Goal: Navigation & Orientation: Understand site structure

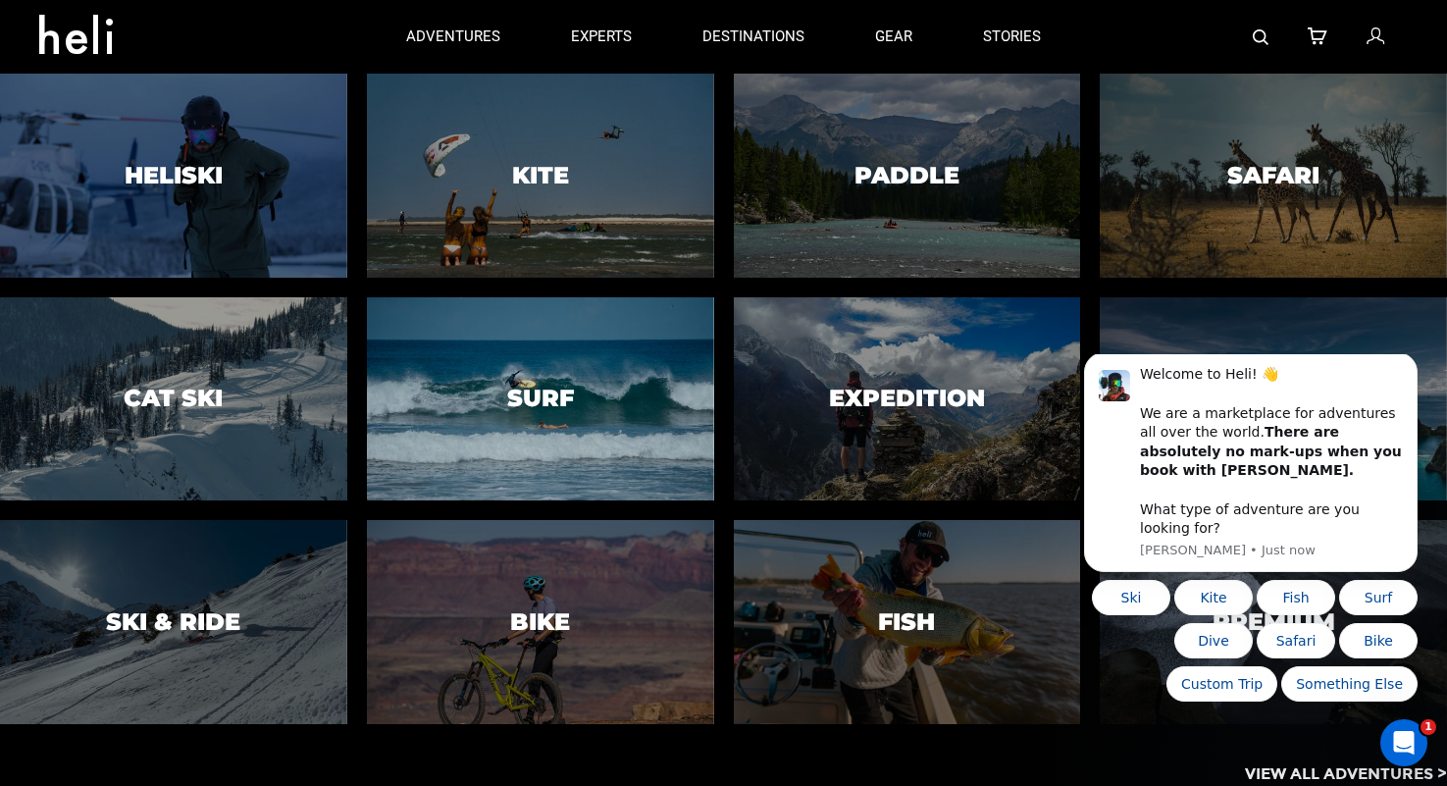
click at [500, 353] on div at bounding box center [540, 399] width 354 height 208
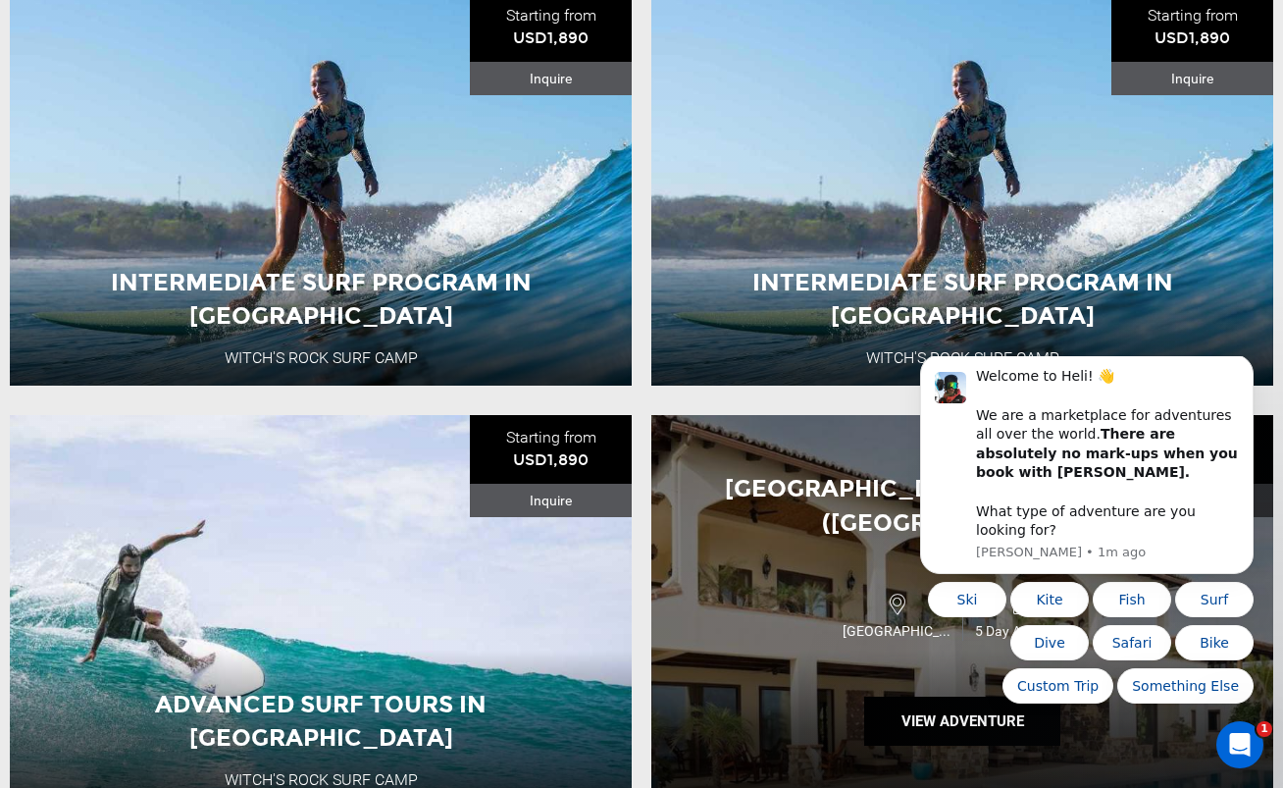
scroll to position [866, 0]
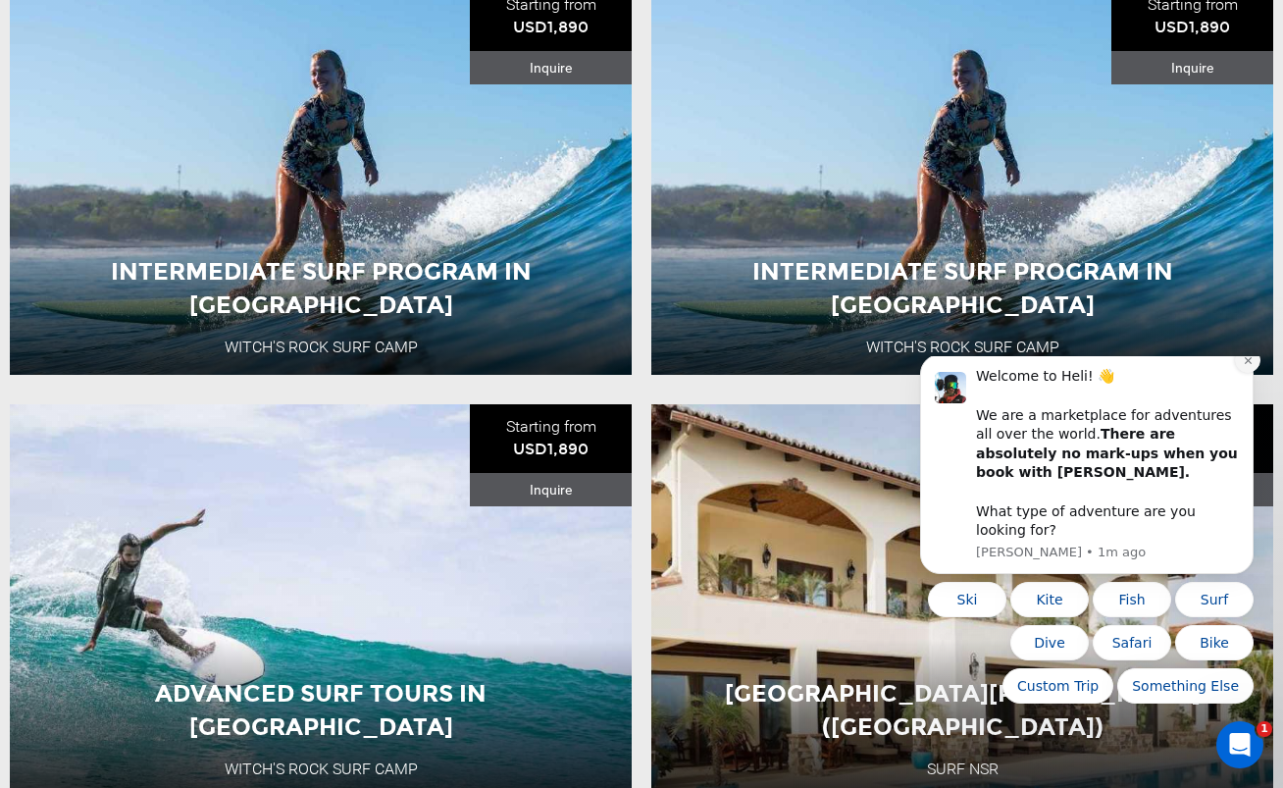
click at [1251, 366] on icon "Dismiss notification" at bounding box center [1248, 360] width 11 height 11
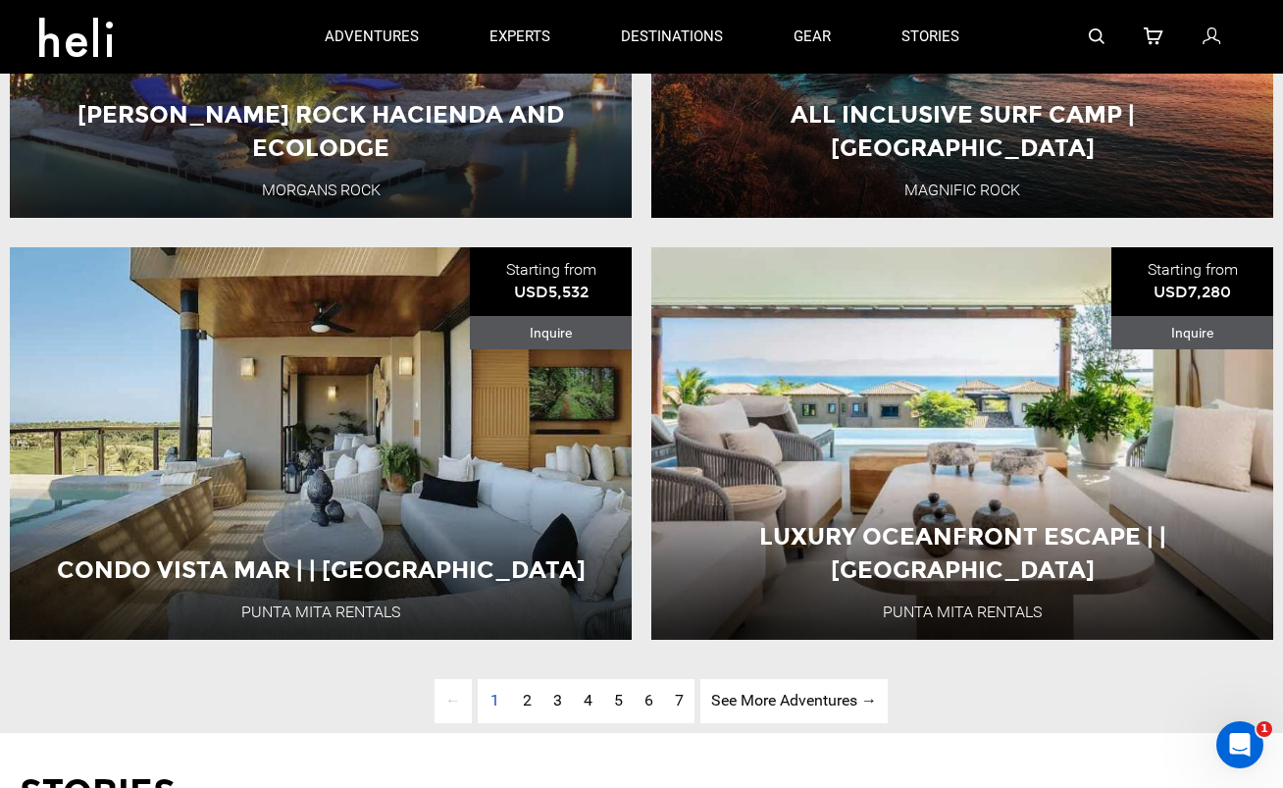
scroll to position [4832, 0]
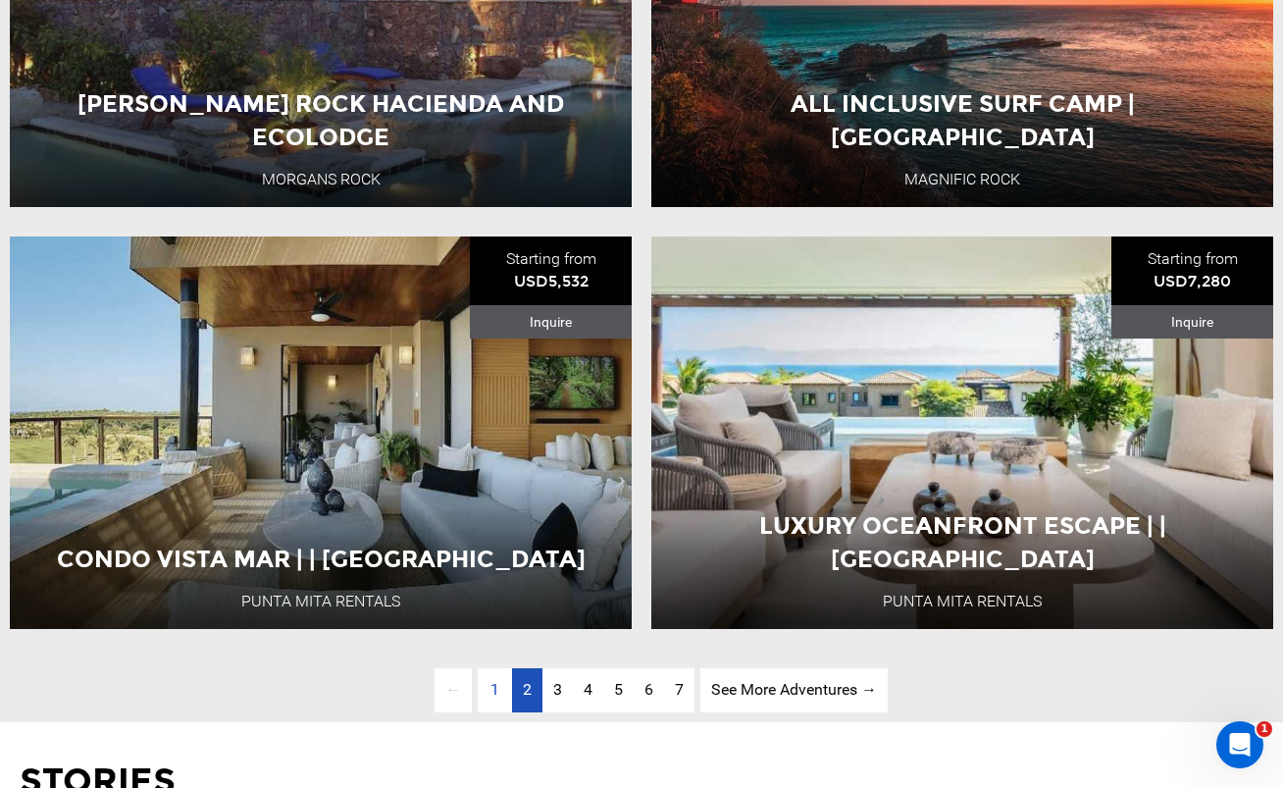
click at [523, 688] on span "2" at bounding box center [527, 689] width 9 height 19
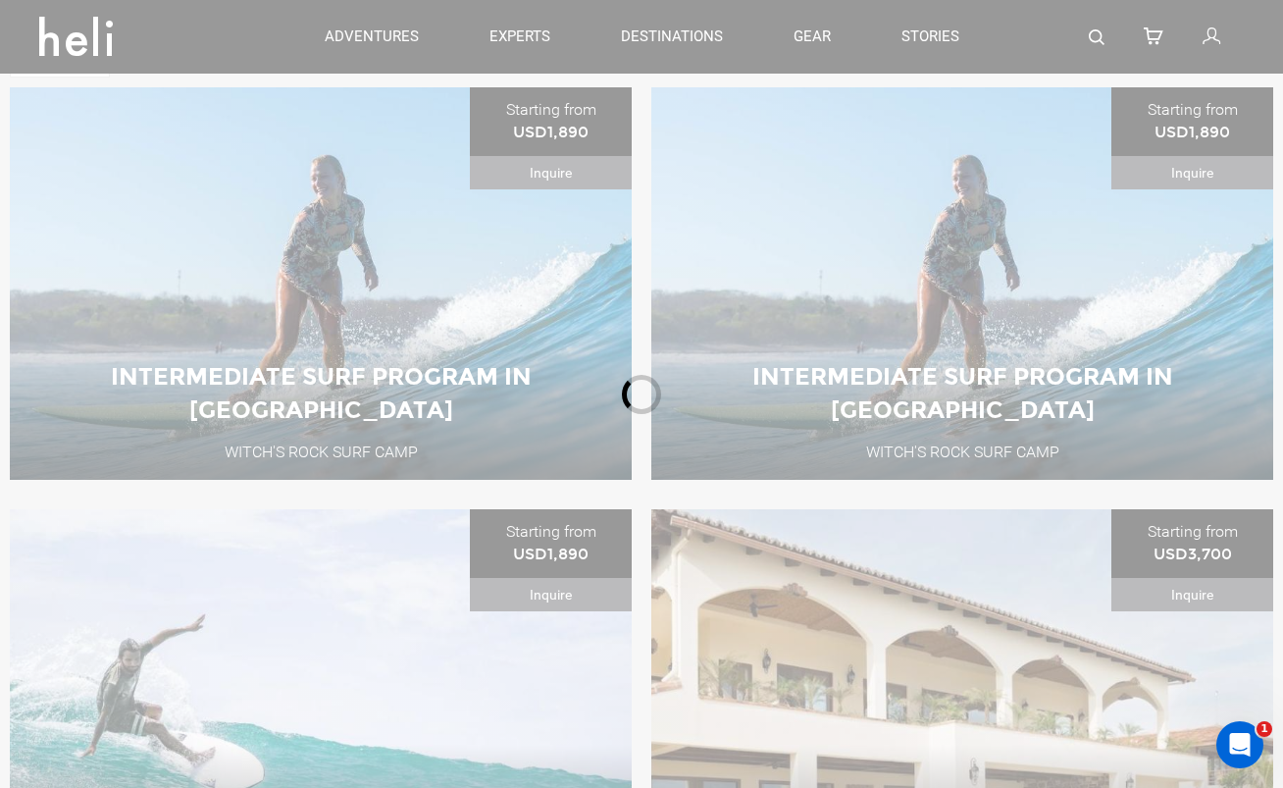
scroll to position [756, 0]
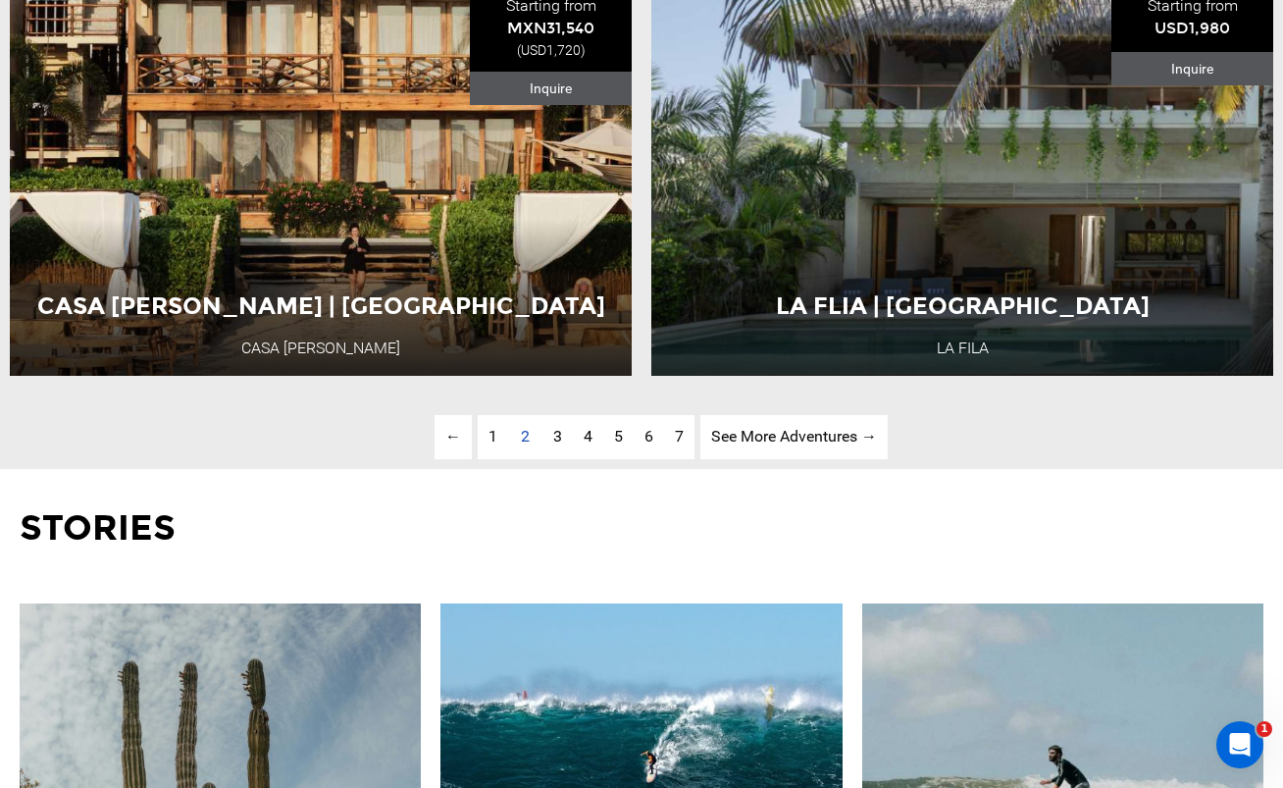
scroll to position [5132, 0]
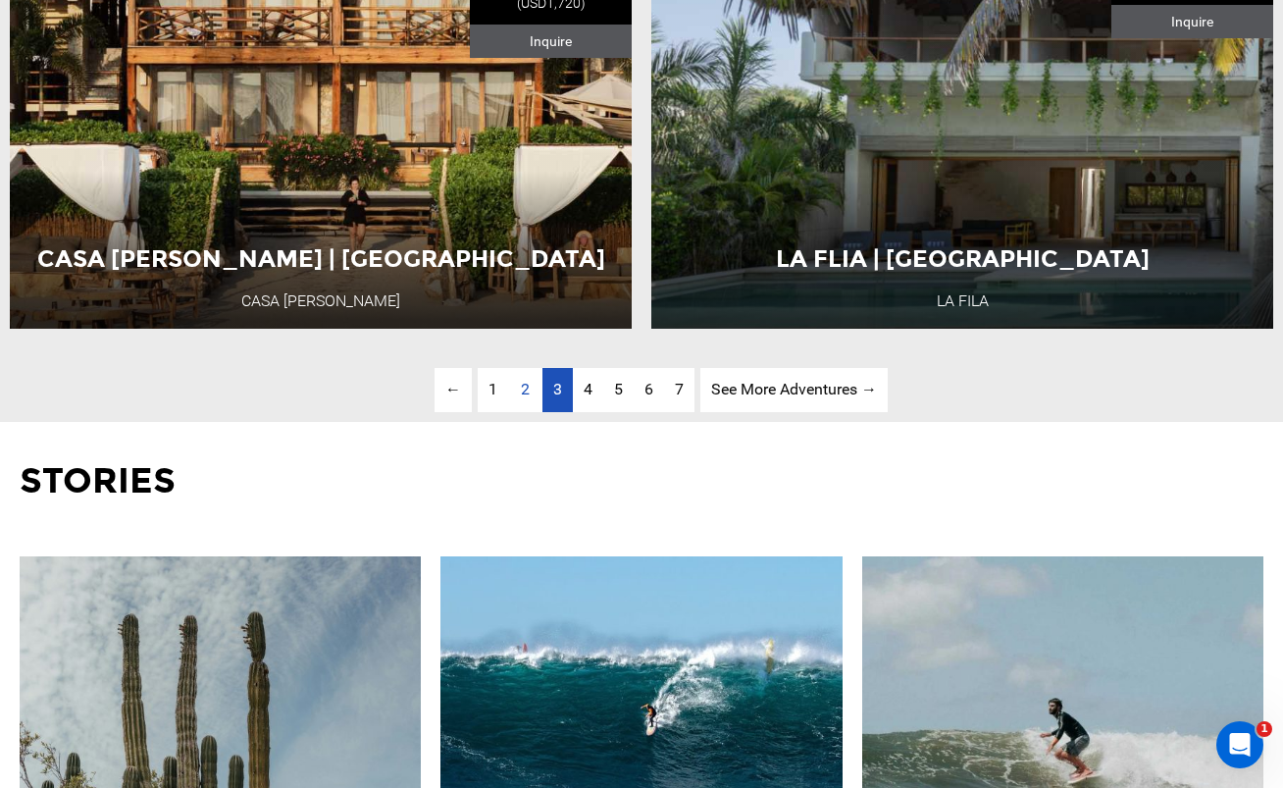
click at [558, 393] on span "3" at bounding box center [557, 389] width 9 height 19
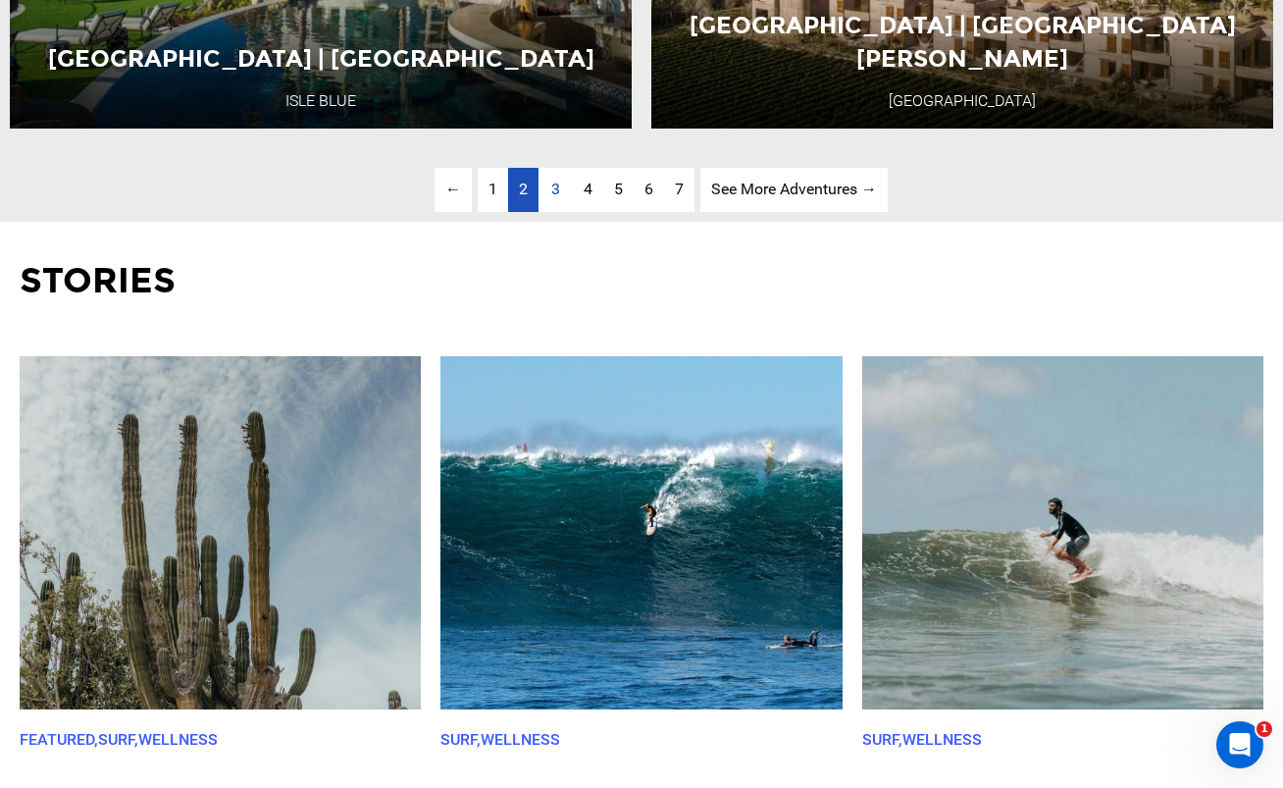
scroll to position [5338, 0]
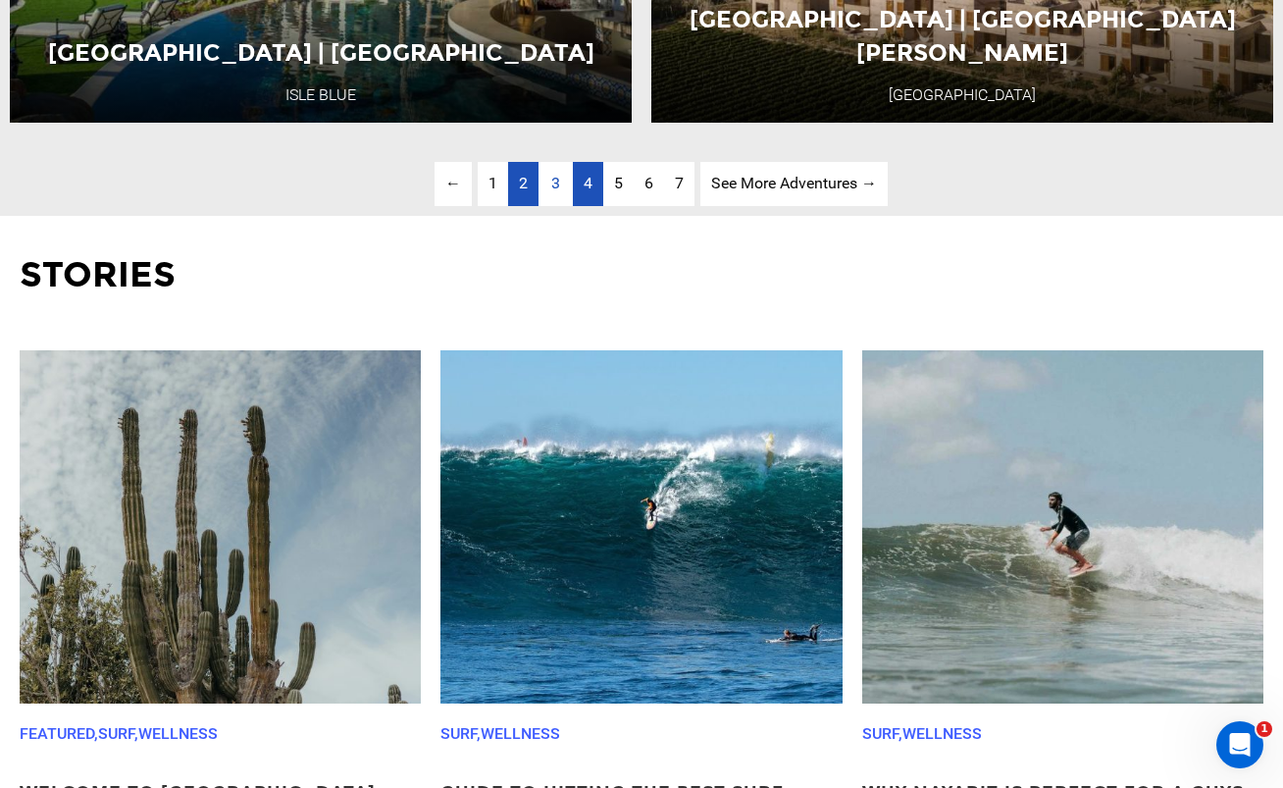
click at [589, 185] on span "4" at bounding box center [588, 183] width 9 height 19
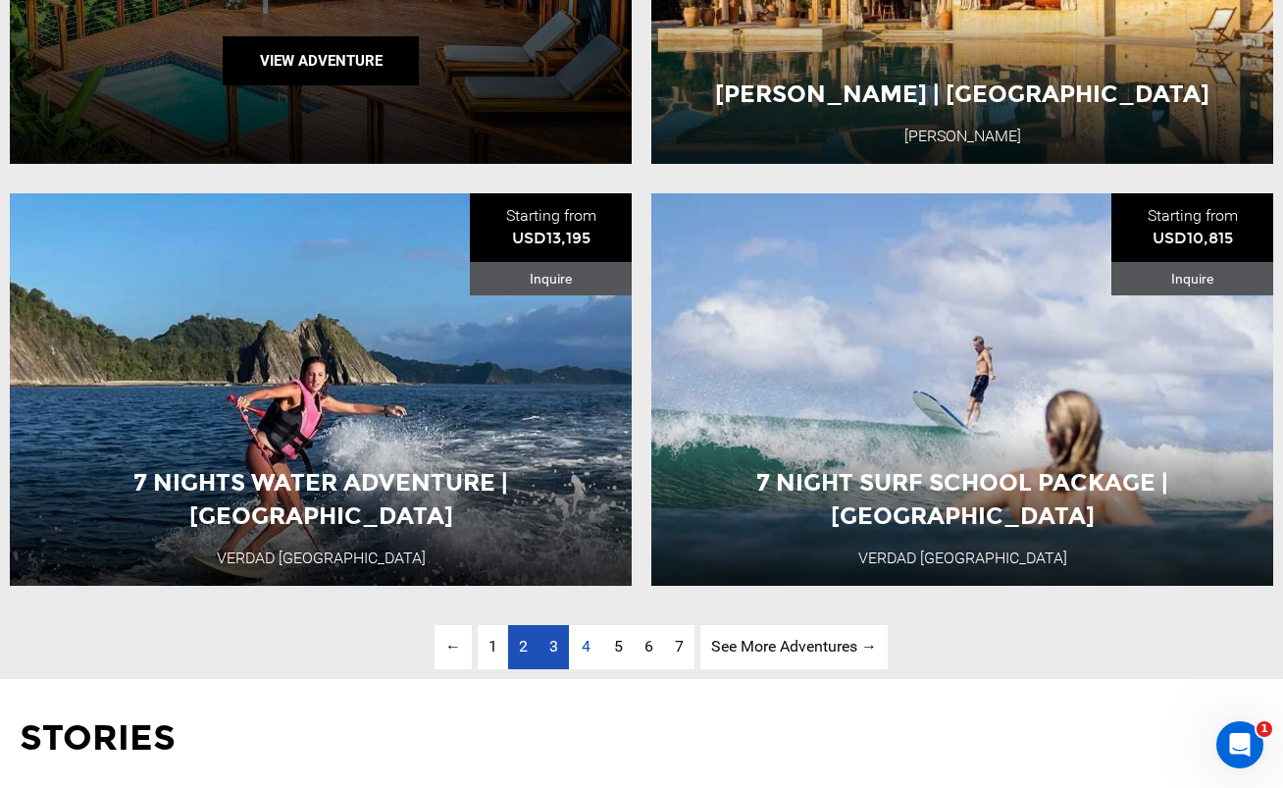
scroll to position [4889, 0]
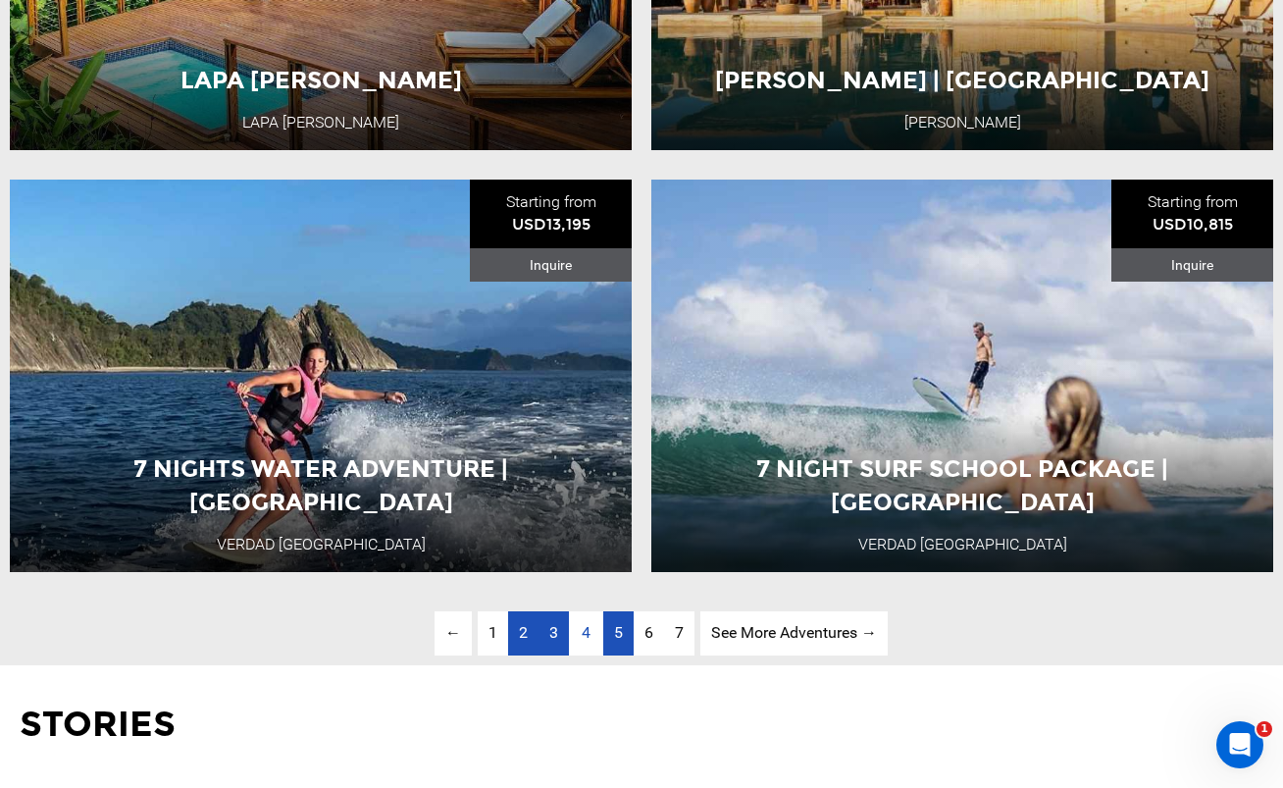
click at [614, 638] on span "5" at bounding box center [618, 632] width 9 height 19
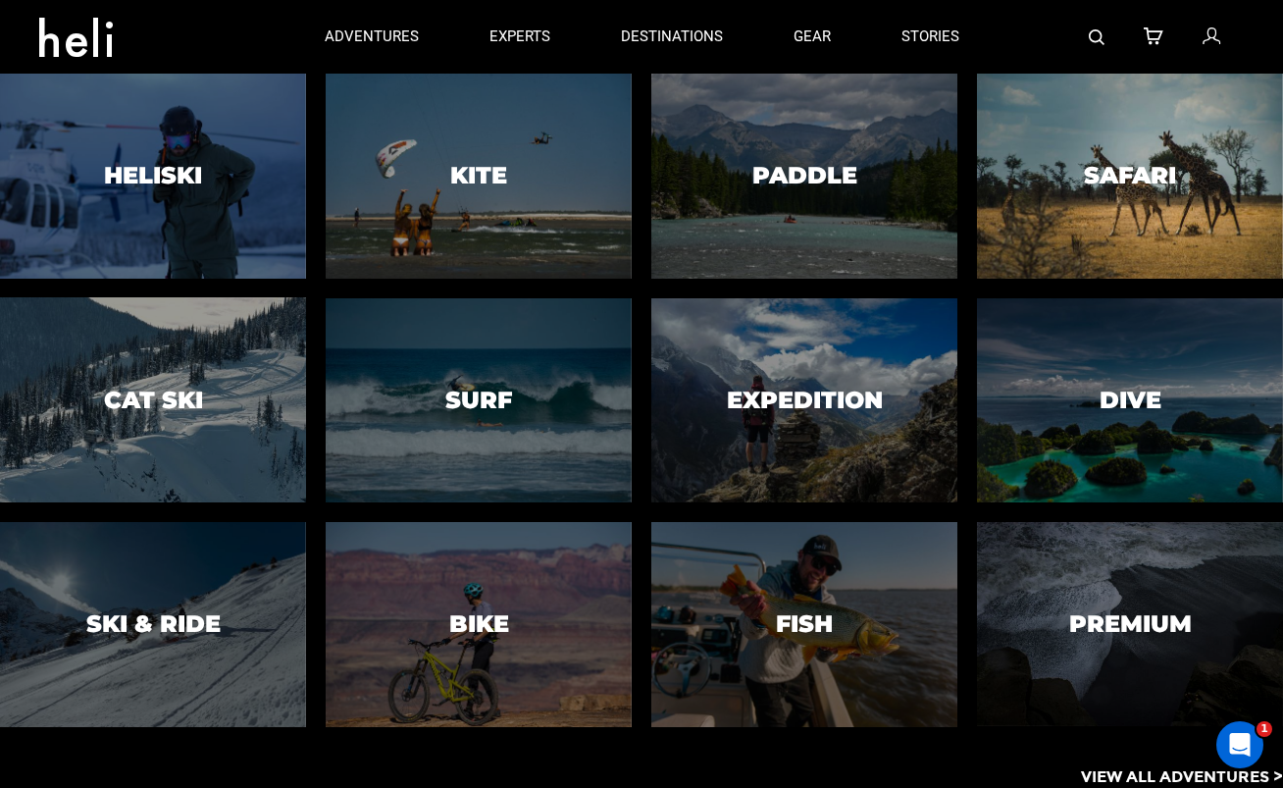
click at [1044, 171] on div at bounding box center [1130, 176] width 312 height 209
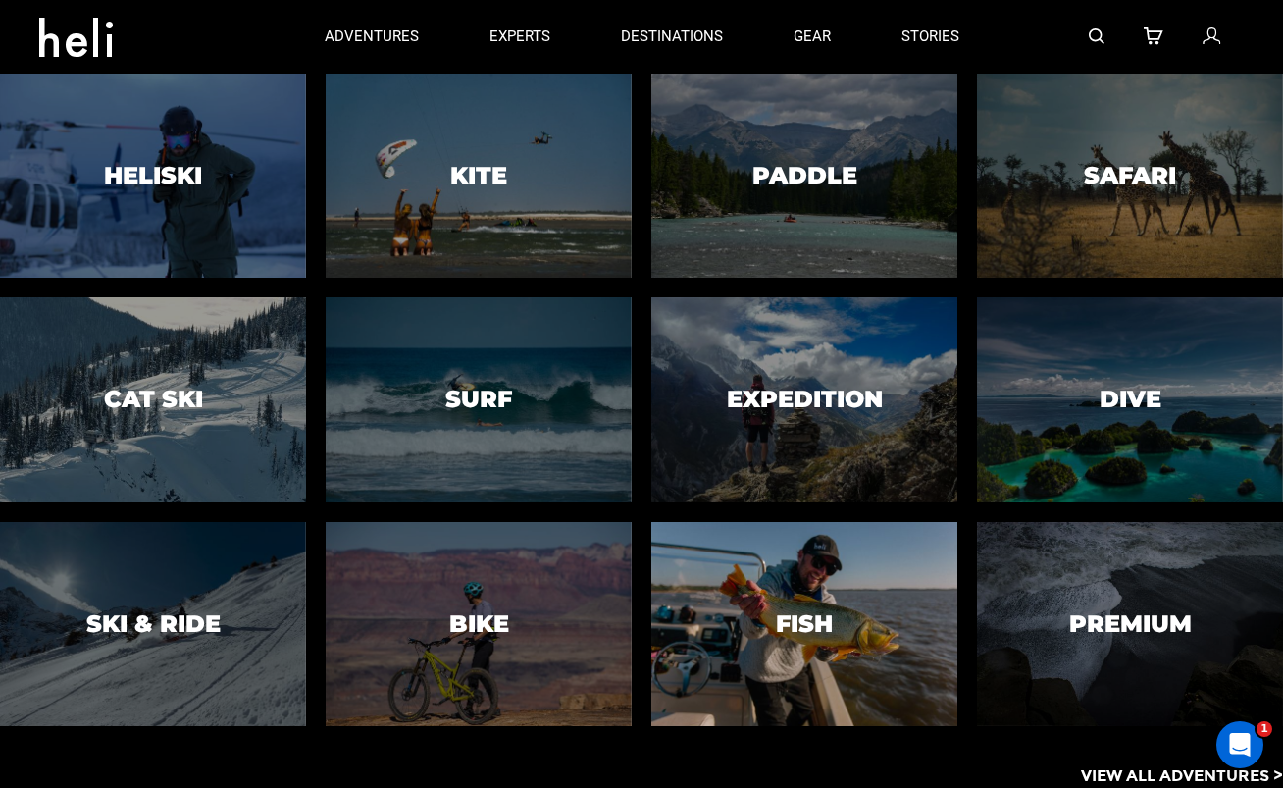
click at [840, 549] on div at bounding box center [805, 624] width 312 height 209
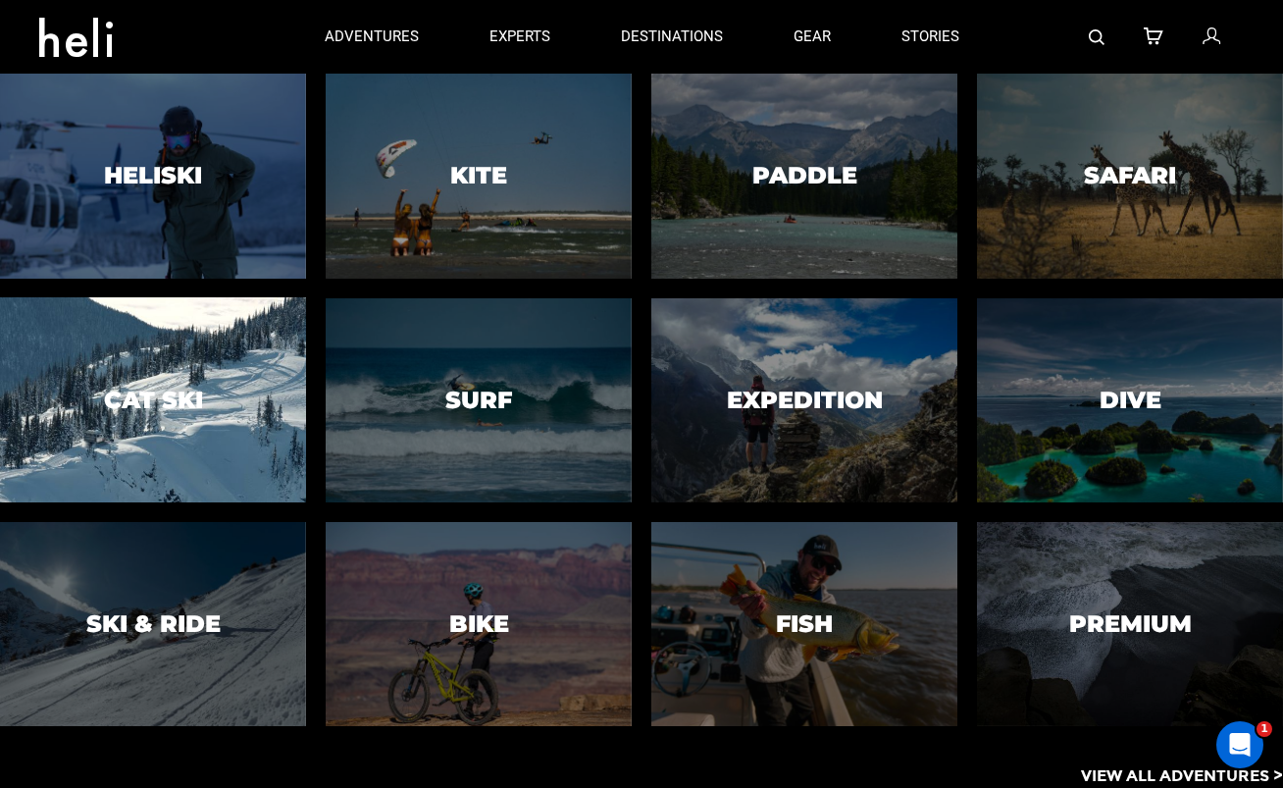
click at [169, 382] on div at bounding box center [153, 399] width 312 height 209
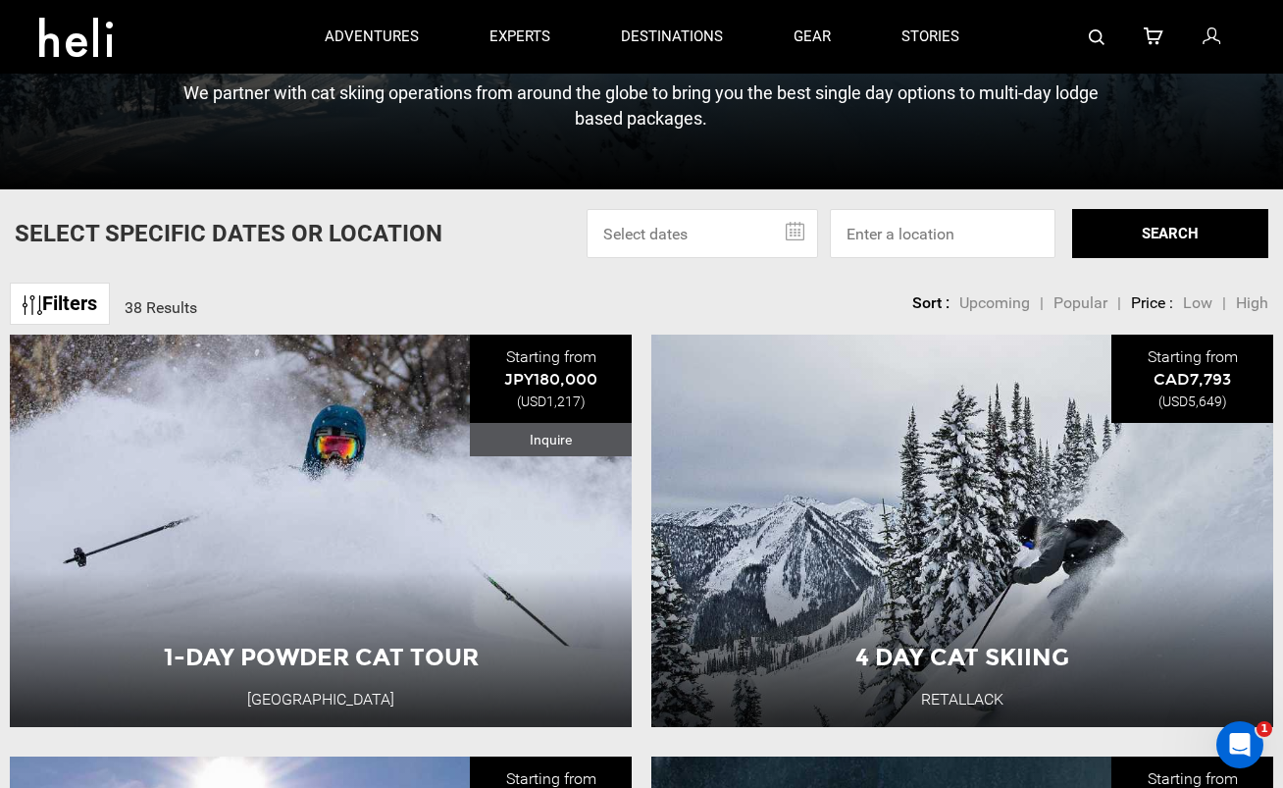
scroll to position [157, 0]
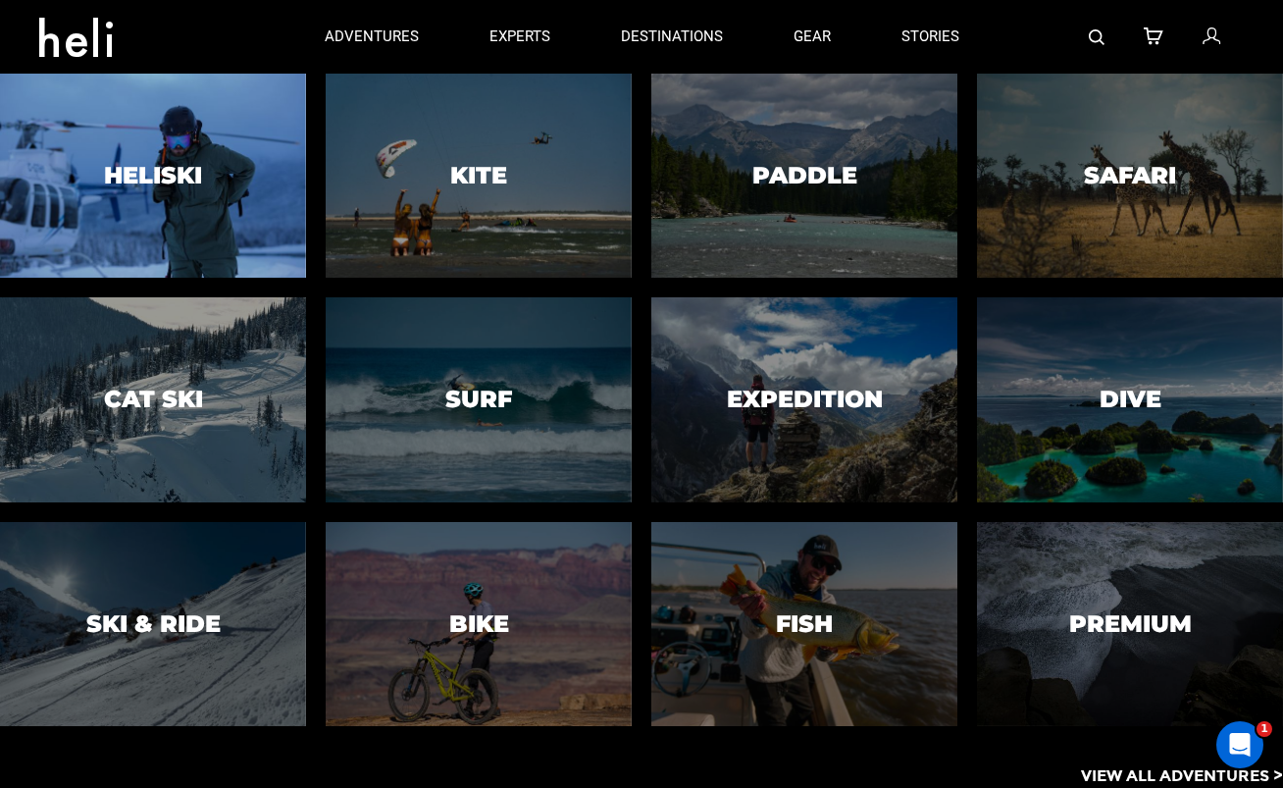
click at [183, 219] on div at bounding box center [153, 176] width 312 height 209
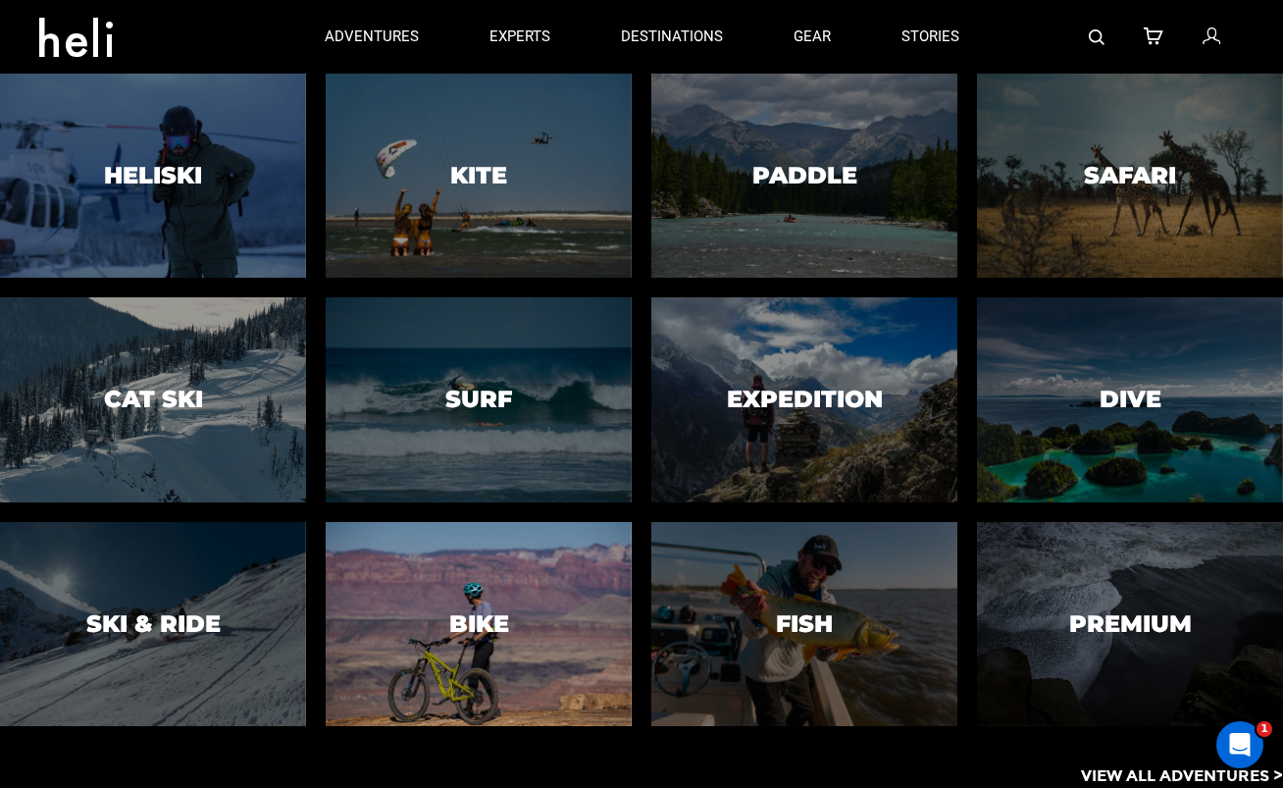
click at [433, 629] on div at bounding box center [479, 624] width 312 height 209
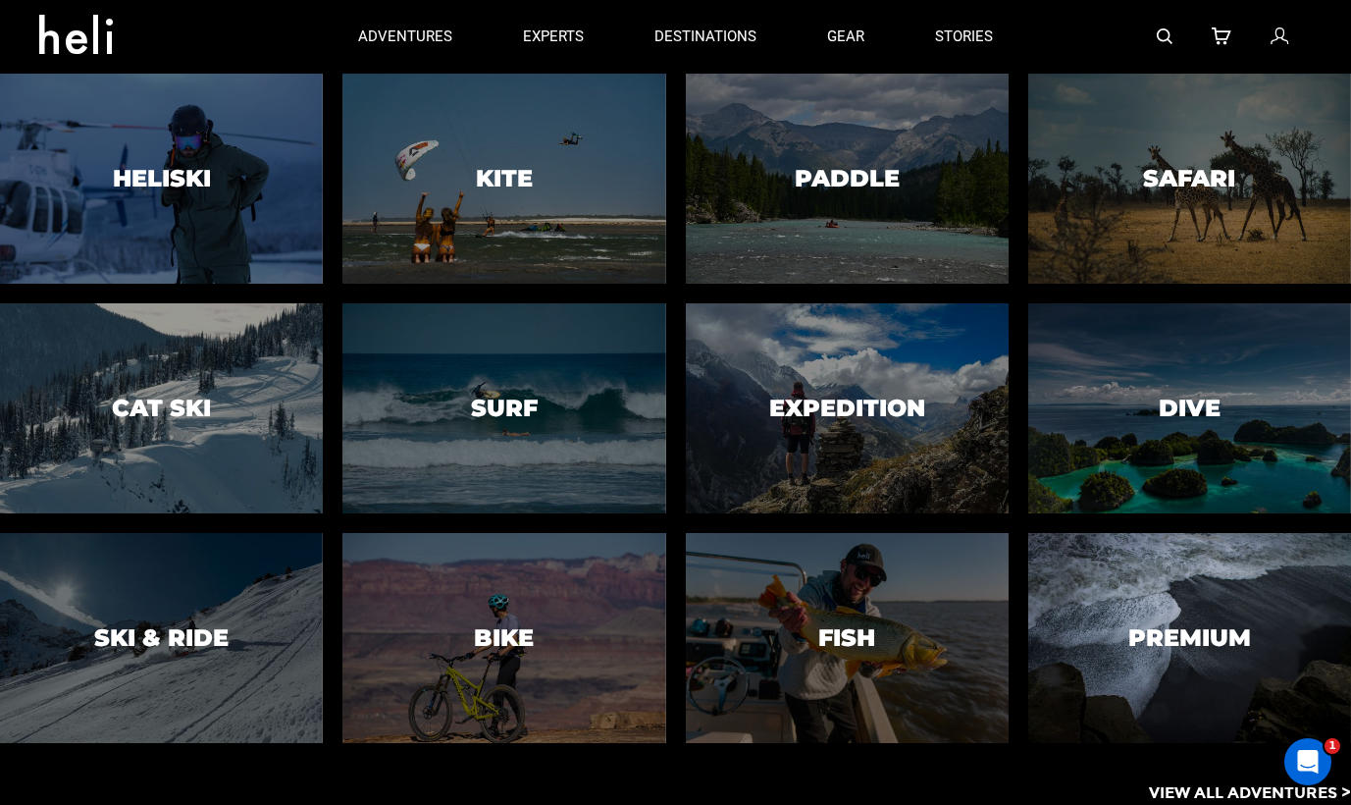
click at [1168, 638] on h3 "Premium" at bounding box center [1189, 638] width 123 height 26
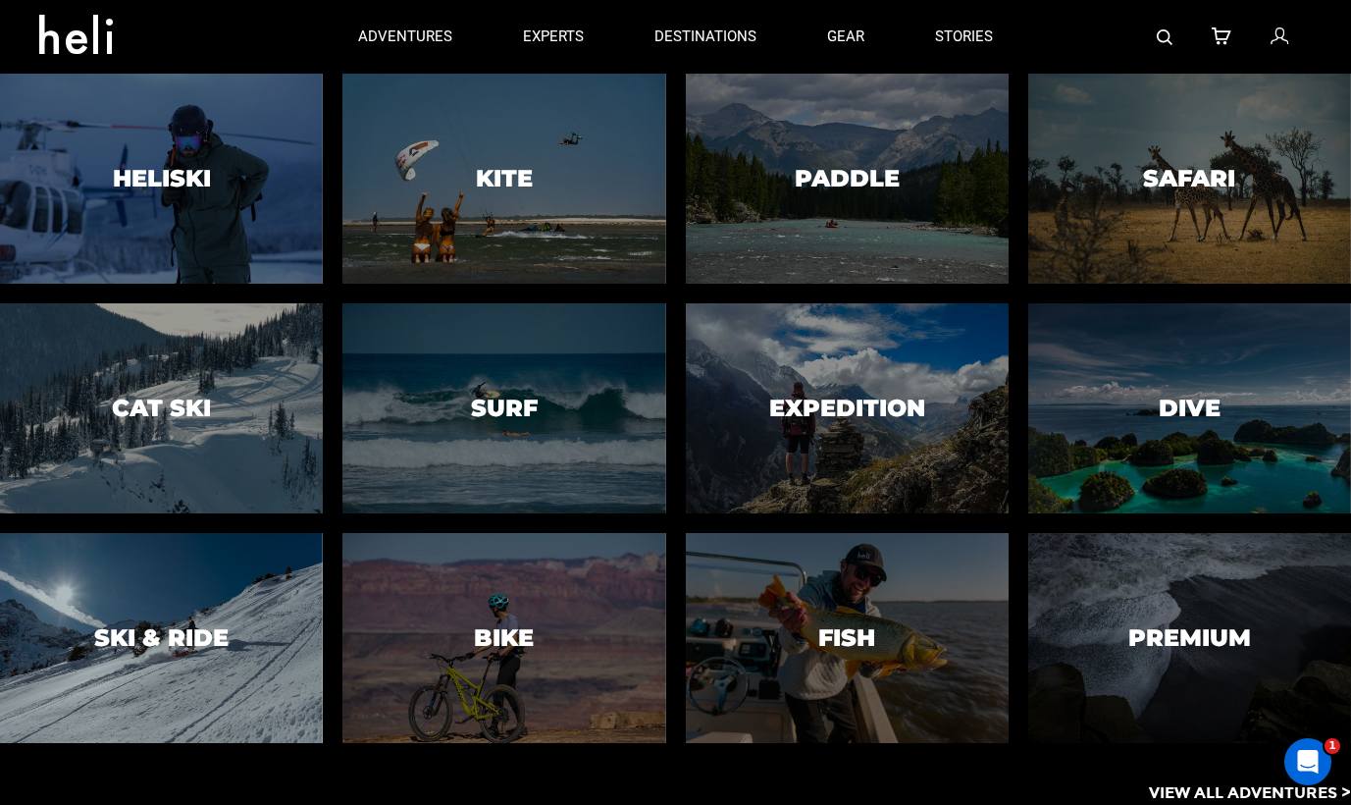
click at [94, 605] on div at bounding box center [162, 638] width 330 height 214
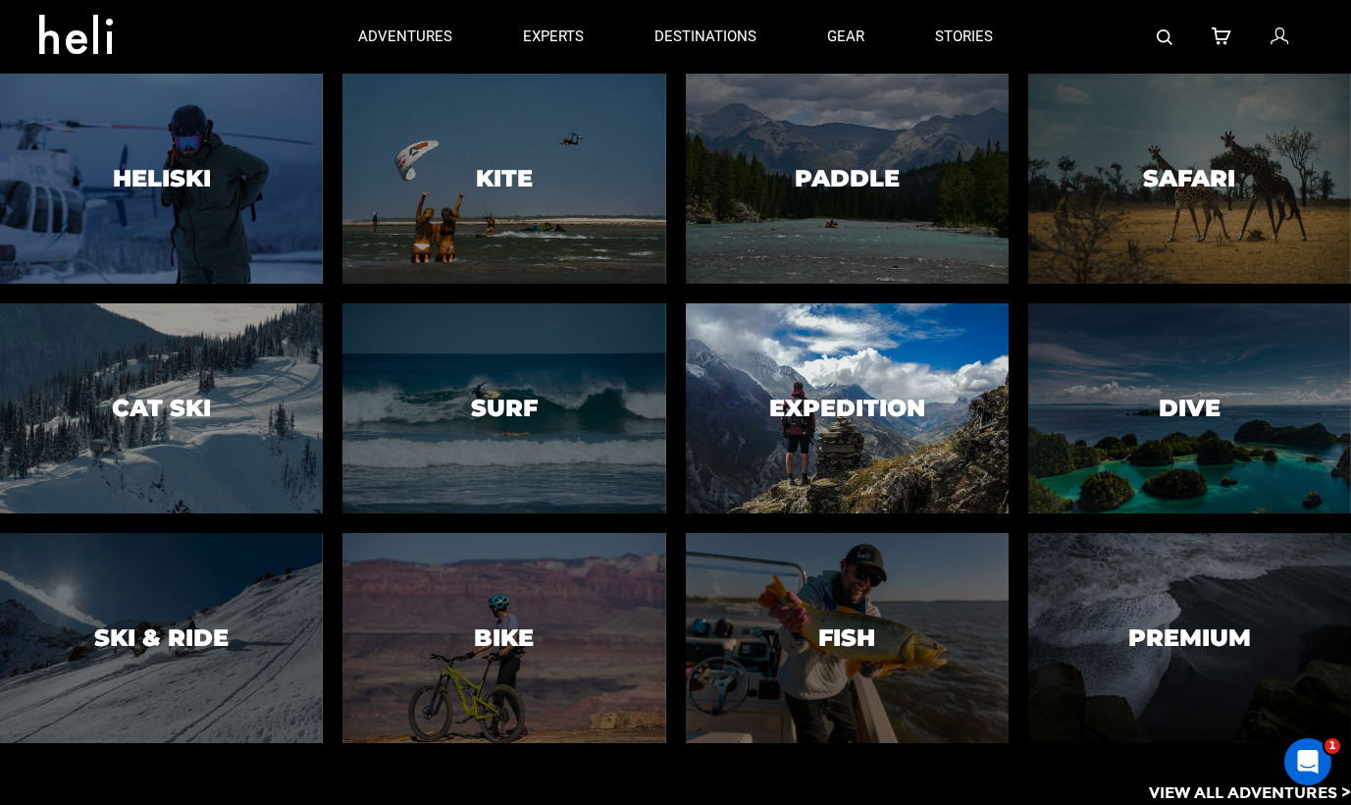
click at [763, 388] on div at bounding box center [847, 408] width 330 height 214
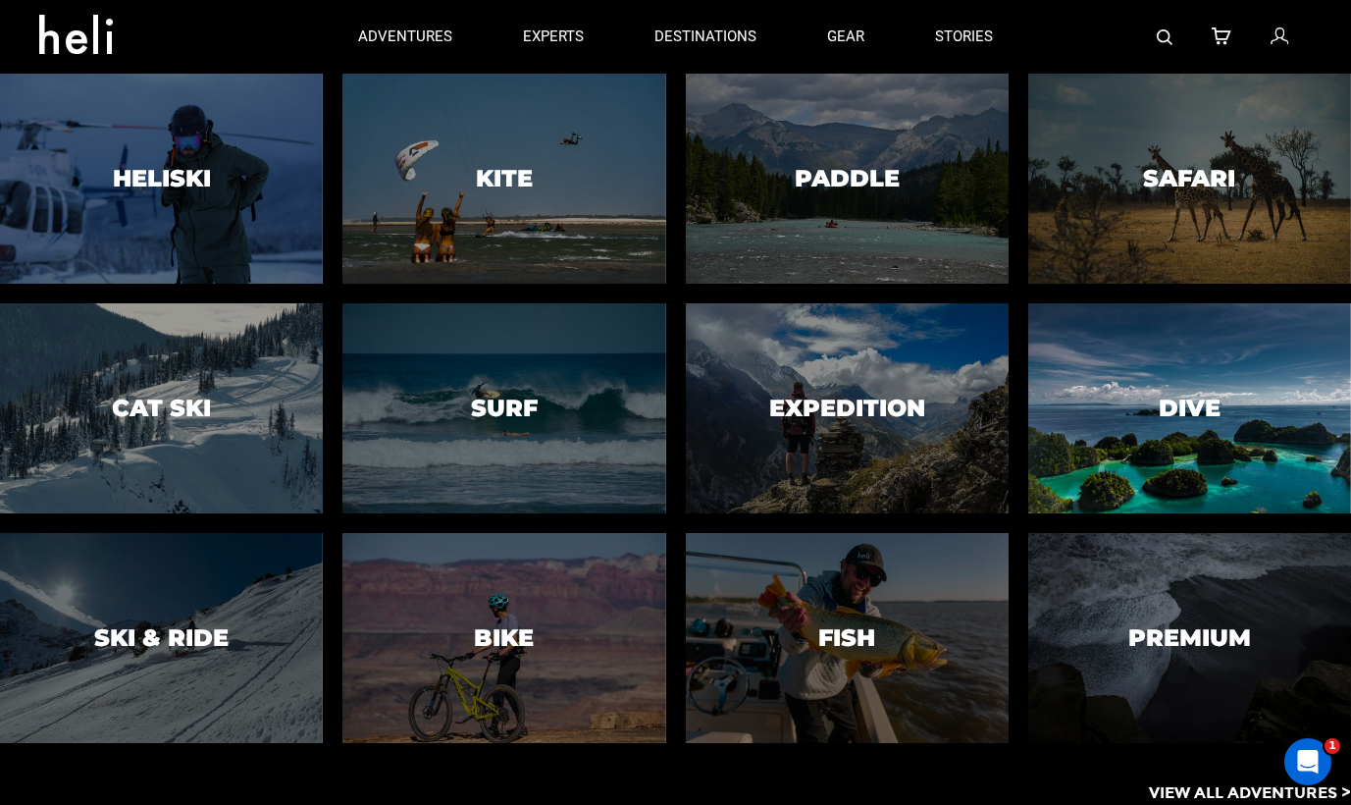
click at [1180, 444] on div at bounding box center [1189, 408] width 330 height 214
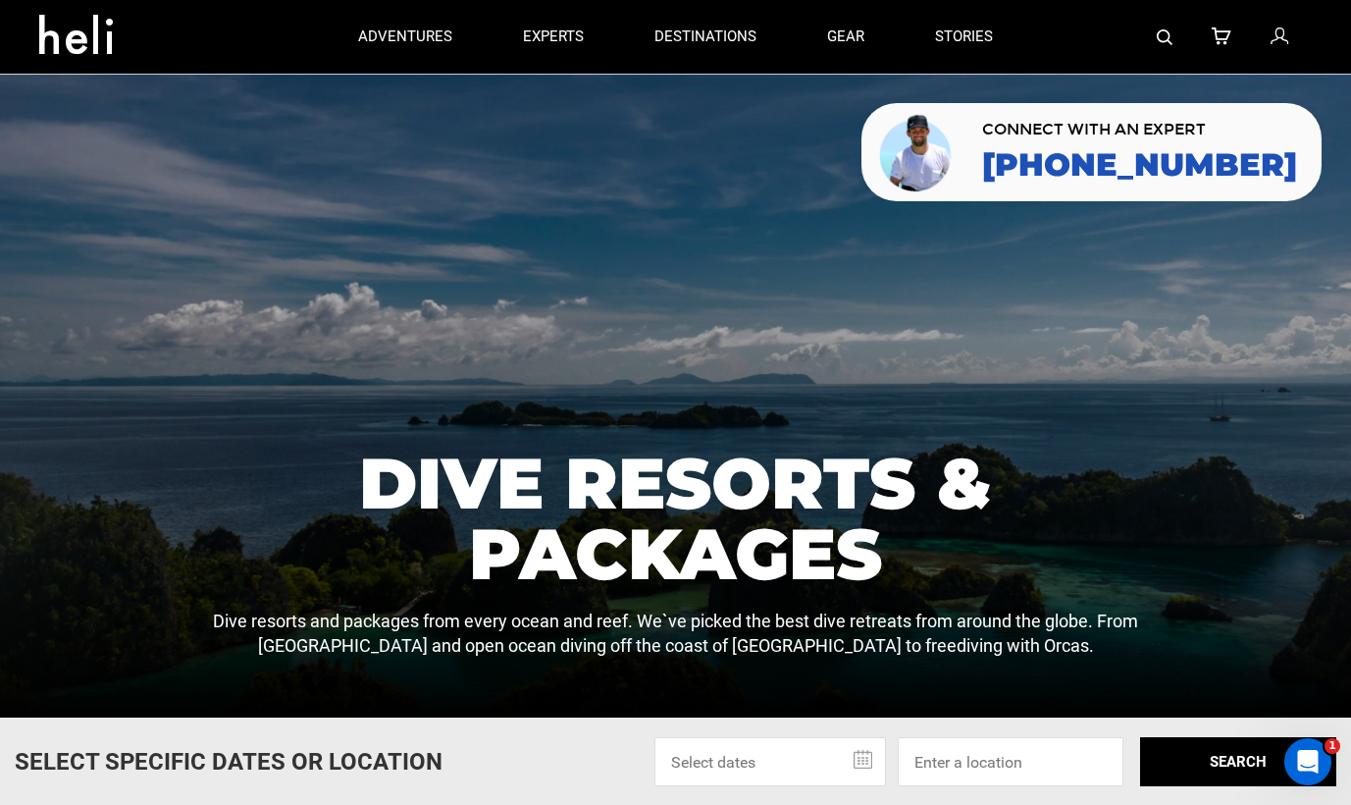
click at [76, 44] on icon at bounding box center [83, 28] width 88 height 31
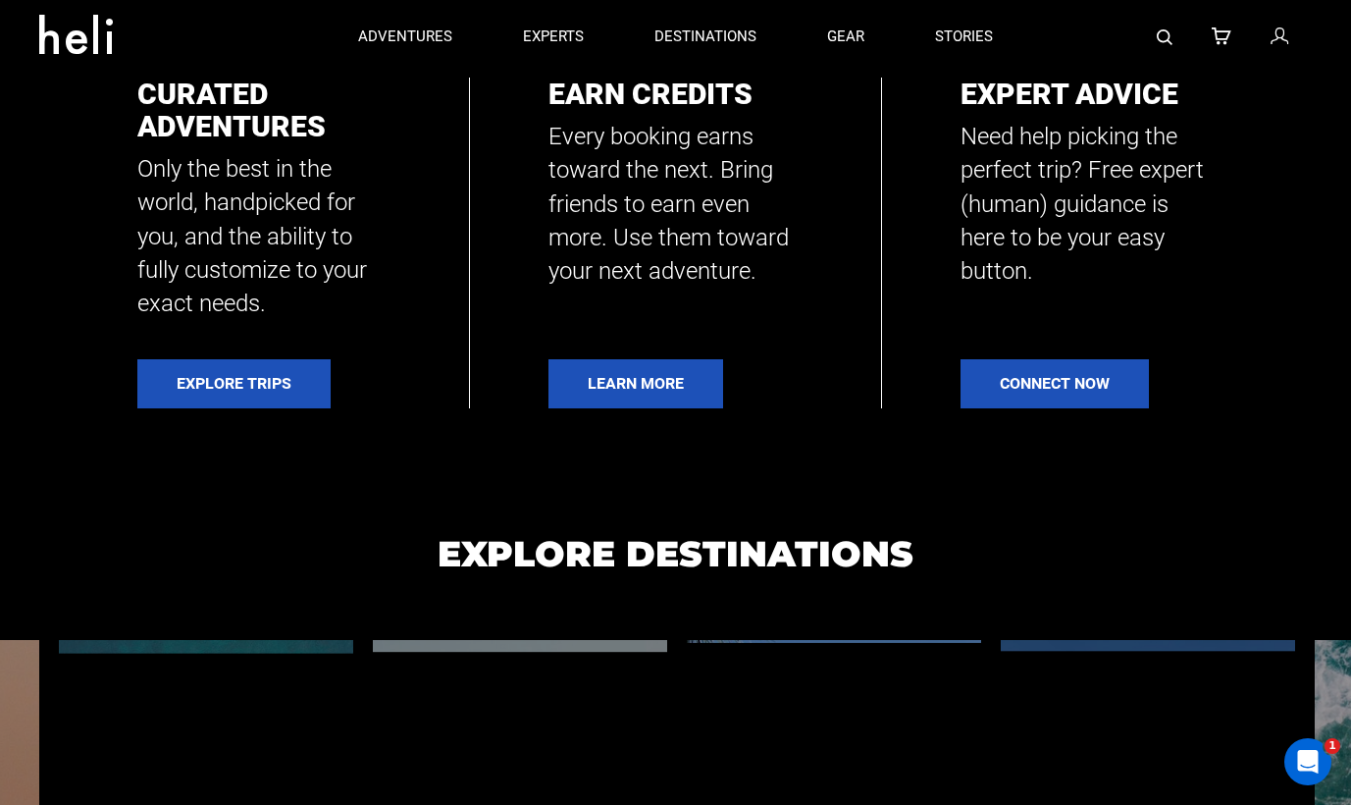
scroll to position [694, 0]
